Goal: Task Accomplishment & Management: Use online tool/utility

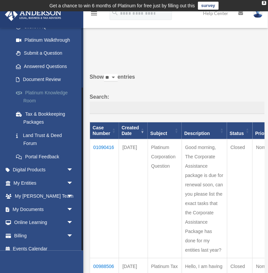
scroll to position [81, 0]
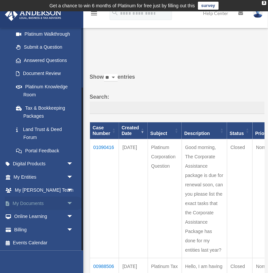
click at [63, 204] on link "My Documents arrow_drop_down" at bounding box center [44, 203] width 79 height 13
click at [41, 205] on link "My Documents arrow_drop_down" at bounding box center [44, 203] width 79 height 13
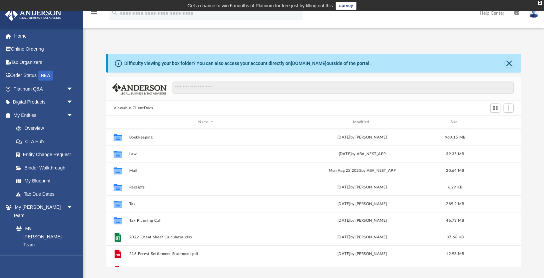
scroll to position [152, 415]
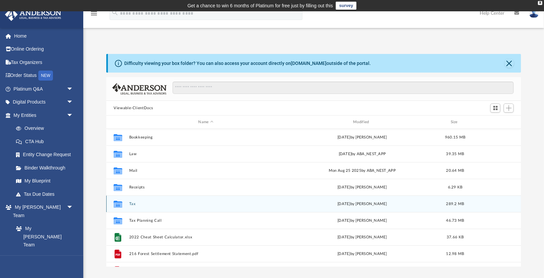
click at [128, 203] on div "Collaborated Folder Tax Tue Sep 2 2025 by Jennifer Santiago 289.2 MB" at bounding box center [313, 204] width 415 height 17
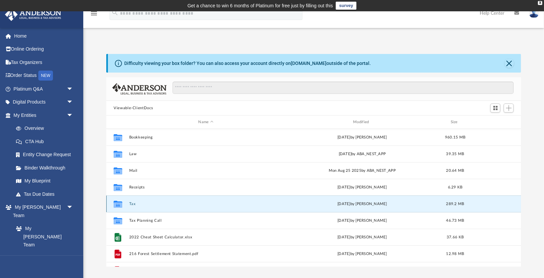
click at [132, 204] on button "Tax" at bounding box center [206, 204] width 154 height 4
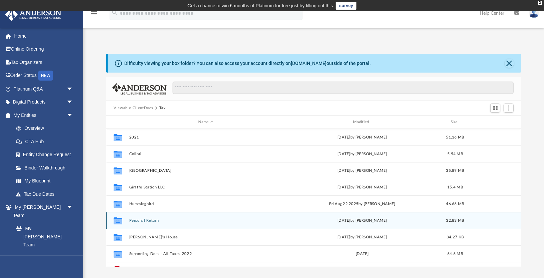
click at [135, 221] on button "Personal Return" at bounding box center [206, 221] width 154 height 4
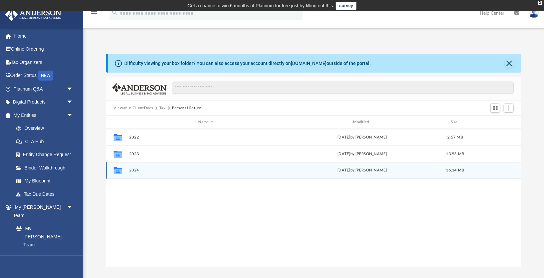
click at [136, 172] on button "2024" at bounding box center [206, 170] width 154 height 4
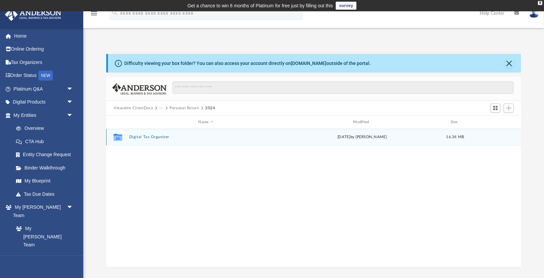
click at [162, 138] on button "Digital Tax Organizer" at bounding box center [206, 137] width 154 height 4
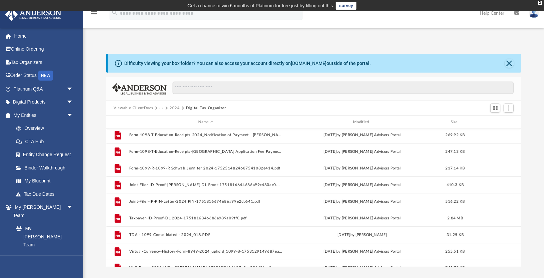
scroll to position [162, 0]
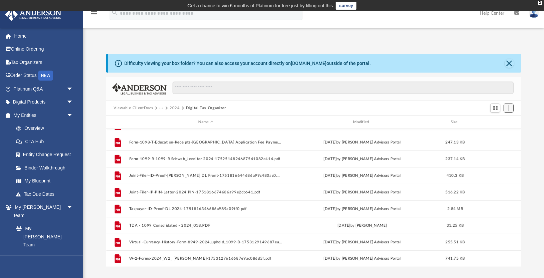
click at [268, 112] on button "Add" at bounding box center [509, 108] width 10 height 9
click at [268, 121] on li "Upload" at bounding box center [499, 121] width 21 height 7
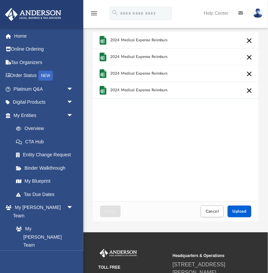
scroll to position [54, 0]
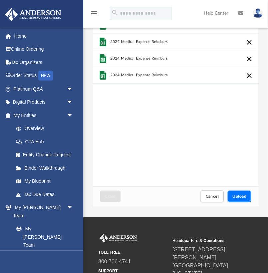
click at [245, 199] on button "Upload" at bounding box center [240, 197] width 24 height 12
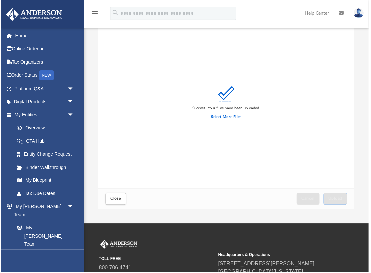
scroll to position [0, 0]
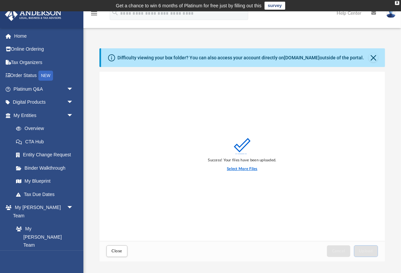
click at [245, 169] on label "Select More Files" at bounding box center [242, 169] width 30 height 6
click at [0, 0] on input "Select More Files" at bounding box center [0, 0] width 0 height 0
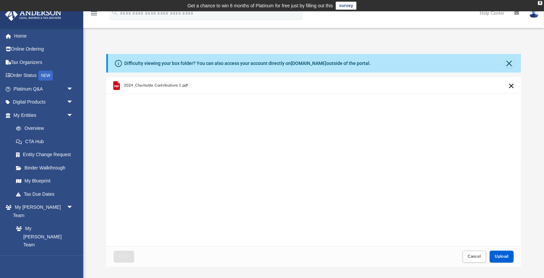
scroll to position [0, 0]
click at [268, 86] on button "Cancel this upload" at bounding box center [512, 86] width 8 height 8
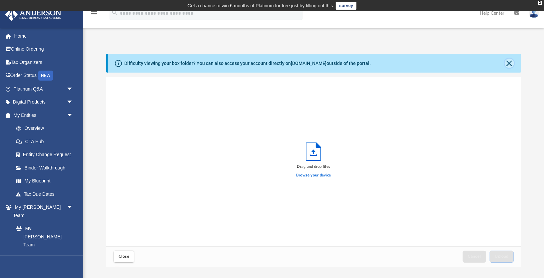
click at [268, 62] on button "Close" at bounding box center [509, 63] width 9 height 9
